Goal: Information Seeking & Learning: Learn about a topic

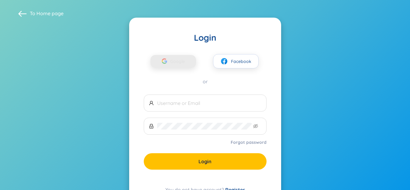
click at [179, 61] on span "Google" at bounding box center [179, 61] width 18 height 13
click at [159, 62] on div "button" at bounding box center [165, 61] width 12 height 13
click at [171, 55] on span "Google" at bounding box center [179, 61] width 18 height 13
click at [24, 14] on span at bounding box center [22, 13] width 9 height 9
click at [179, 56] on span "Google" at bounding box center [179, 61] width 18 height 13
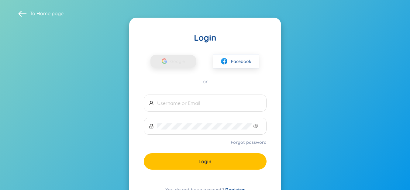
click at [179, 56] on span "Google" at bounding box center [179, 61] width 18 height 13
click at [170, 62] on div "button" at bounding box center [165, 61] width 12 height 13
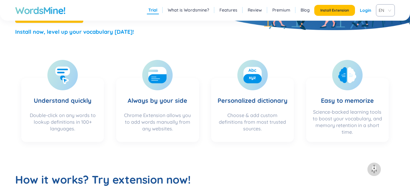
scroll to position [333, 0]
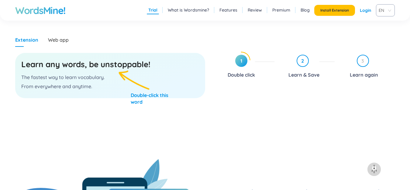
click at [310, 58] on div "2 Learn & Save" at bounding box center [307, 67] width 55 height 25
click at [252, 68] on div "1 Double click" at bounding box center [245, 67] width 60 height 25
click at [120, 64] on h3 "Learn any words, be unstoppable!" at bounding box center [110, 64] width 178 height 11
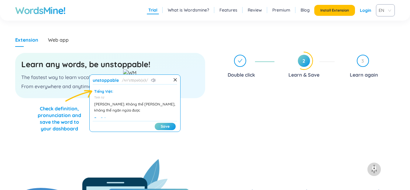
click at [156, 79] on div "unstoppable ʌnˈstɒpəb(ə)l" at bounding box center [135, 81] width 85 height 7
click at [152, 81] on icon at bounding box center [153, 81] width 5 height 4
click at [174, 82] on div at bounding box center [175, 80] width 4 height 5
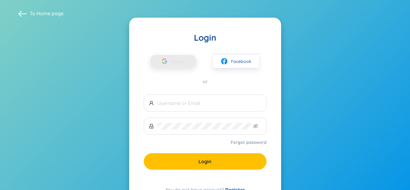
click at [170, 68] on div "button" at bounding box center [165, 61] width 12 height 13
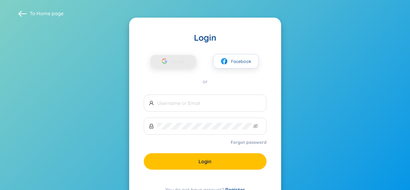
drag, startPoint x: 0, startPoint y: 0, endPoint x: 164, endPoint y: 60, distance: 174.2
click at [164, 60] on icon "button" at bounding box center [164, 60] width 5 height 5
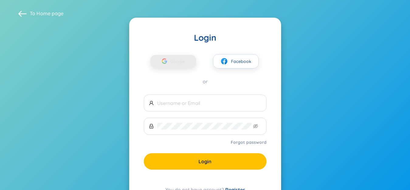
click at [164, 60] on icon "button" at bounding box center [164, 60] width 5 height 5
click at [164, 66] on div "button" at bounding box center [165, 61] width 12 height 13
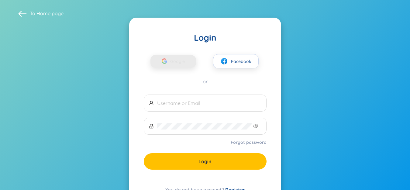
click at [164, 66] on div "button" at bounding box center [165, 61] width 12 height 13
drag, startPoint x: 164, startPoint y: 66, endPoint x: 145, endPoint y: 72, distance: 20.6
click at [145, 72] on div "Google Facebook or" at bounding box center [205, 64] width 123 height 42
drag, startPoint x: 173, startPoint y: 54, endPoint x: 173, endPoint y: 65, distance: 10.7
click at [173, 65] on div "Google Facebook" at bounding box center [205, 55] width 123 height 25
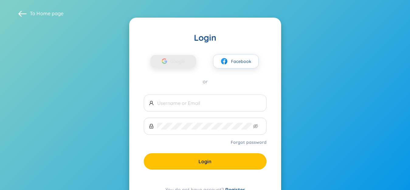
click at [173, 65] on span "Google" at bounding box center [179, 61] width 18 height 13
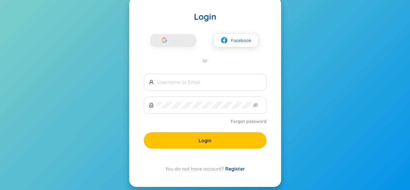
scroll to position [27, 0]
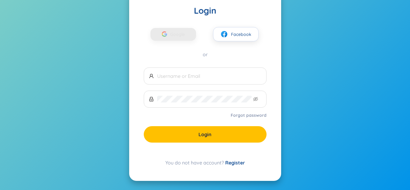
click at [173, 164] on div "You do not have account? Register" at bounding box center [205, 162] width 123 height 7
click at [306, 95] on section "To Home page Login Google Facebook or Forgot password Login You do not have acc…" at bounding box center [205, 81] width 410 height 217
click at [339, 0] on html "To Home page Login Google Facebook or Forgot password Login You do not have acc…" at bounding box center [205, 68] width 410 height 190
